Goal: Task Accomplishment & Management: Use online tool/utility

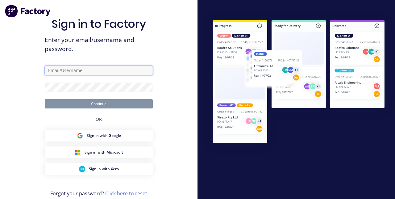
click at [129, 75] on input "text" at bounding box center [99, 70] width 108 height 9
type input "[EMAIL_ADDRESS][DOMAIN_NAME]"
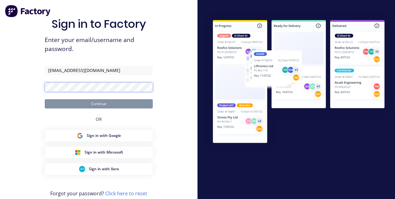
click at [45, 99] on button "Continue" at bounding box center [99, 103] width 108 height 9
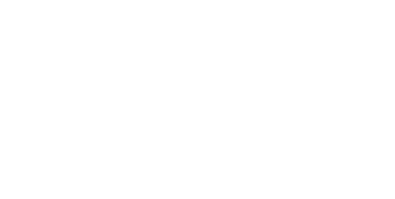
click at [65, 52] on div "Collaborate" at bounding box center [52, 54] width 24 height 6
